Goal: Obtain resource: Download file/media

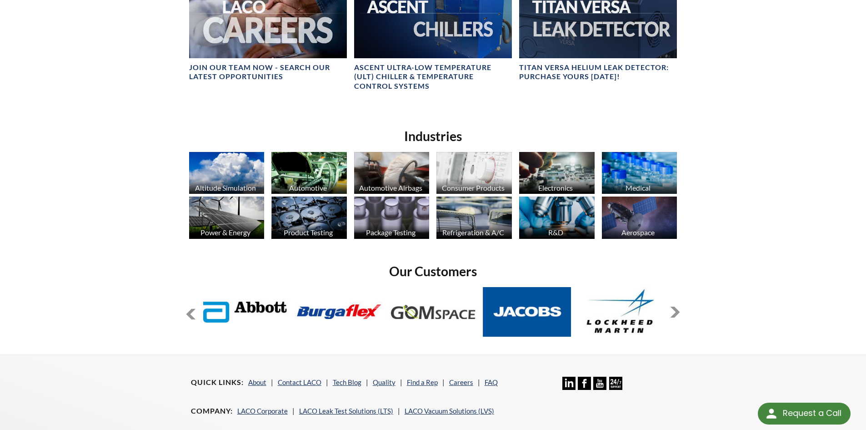
scroll to position [726, 0]
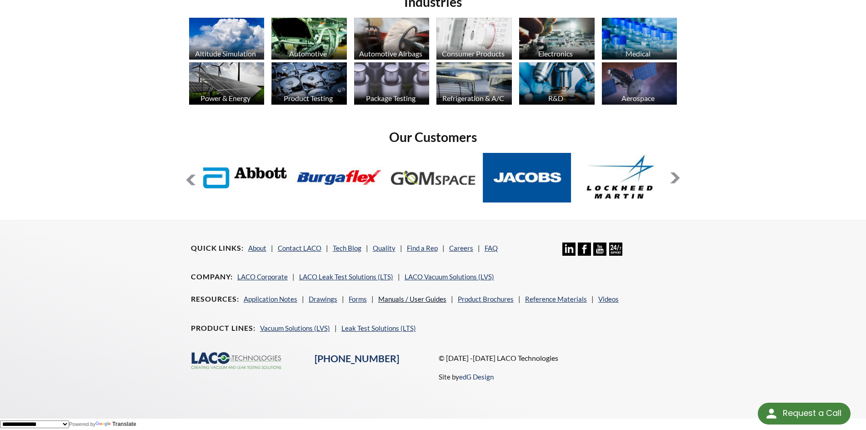
click at [403, 296] on link "Manuals / User Guides" at bounding box center [412, 299] width 68 height 8
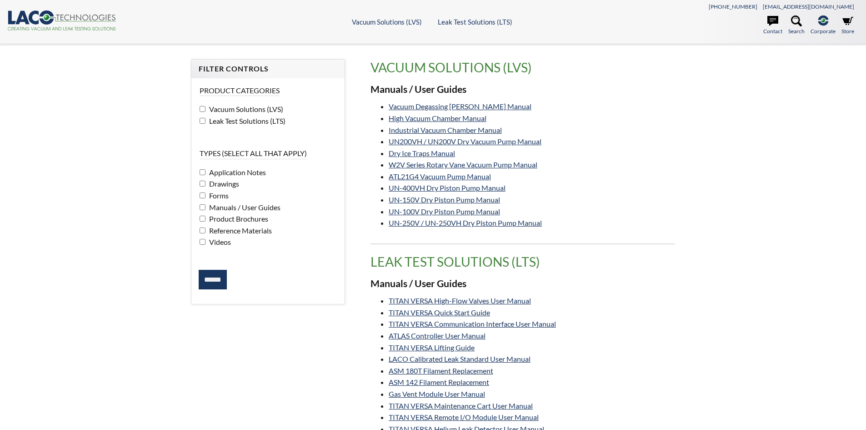
select select "Language Translate Widget"
click at [214, 277] on input "******" at bounding box center [213, 280] width 28 height 20
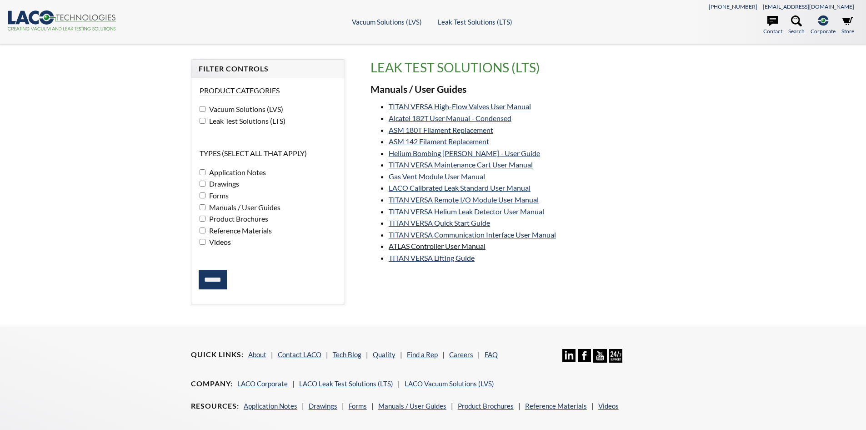
select select "Language Translate Widget"
click at [480, 185] on link "LACO Calibrated Leak Standard User Manual" at bounding box center [460, 187] width 142 height 9
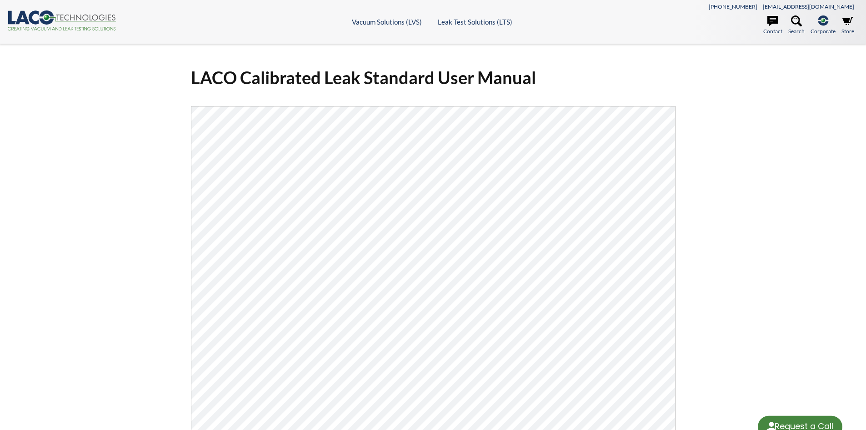
select select "Language Translate Widget"
